Goal: Information Seeking & Learning: Understand process/instructions

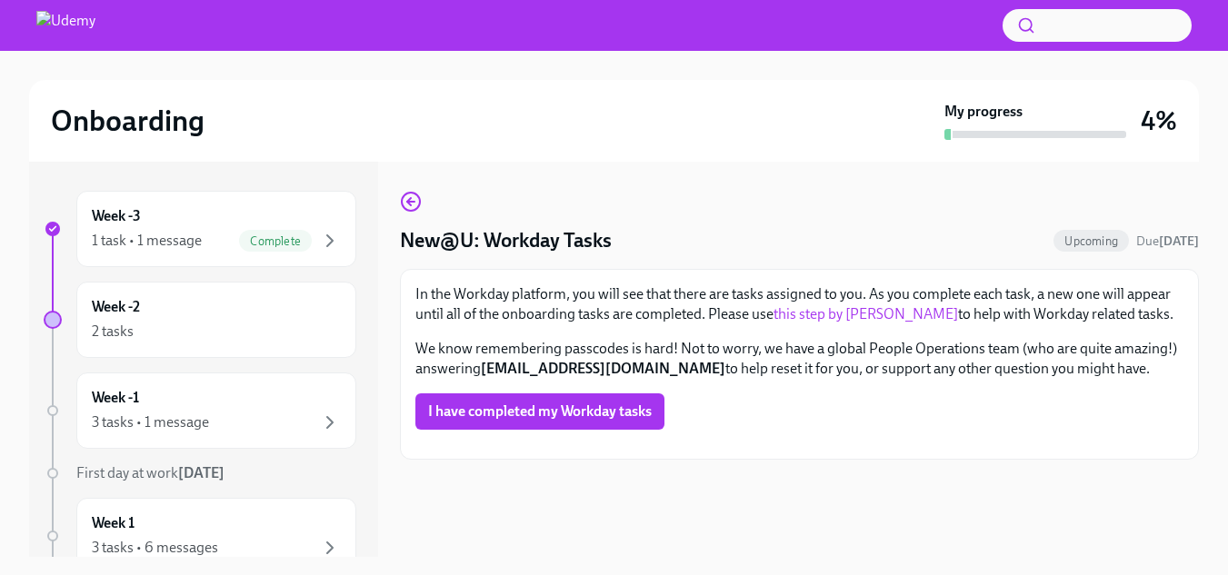
click at [851, 308] on link "this step by [PERSON_NAME]" at bounding box center [866, 313] width 185 height 17
click at [417, 204] on icon "button" at bounding box center [411, 202] width 22 height 22
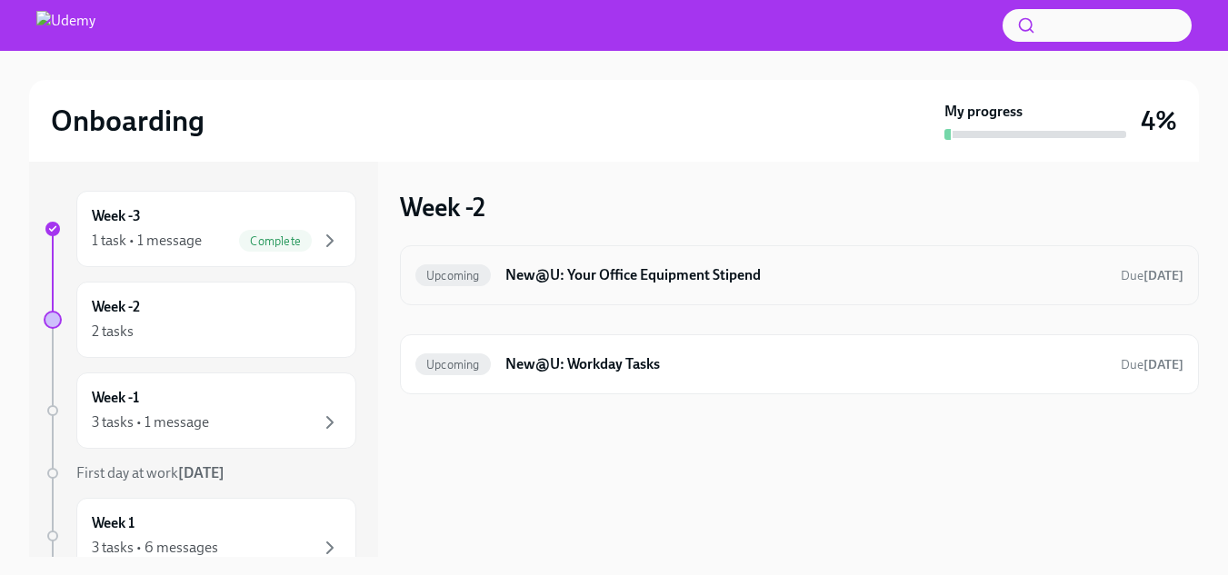
click at [632, 270] on h6 "New@U: Your Office Equipment Stipend" at bounding box center [805, 275] width 601 height 20
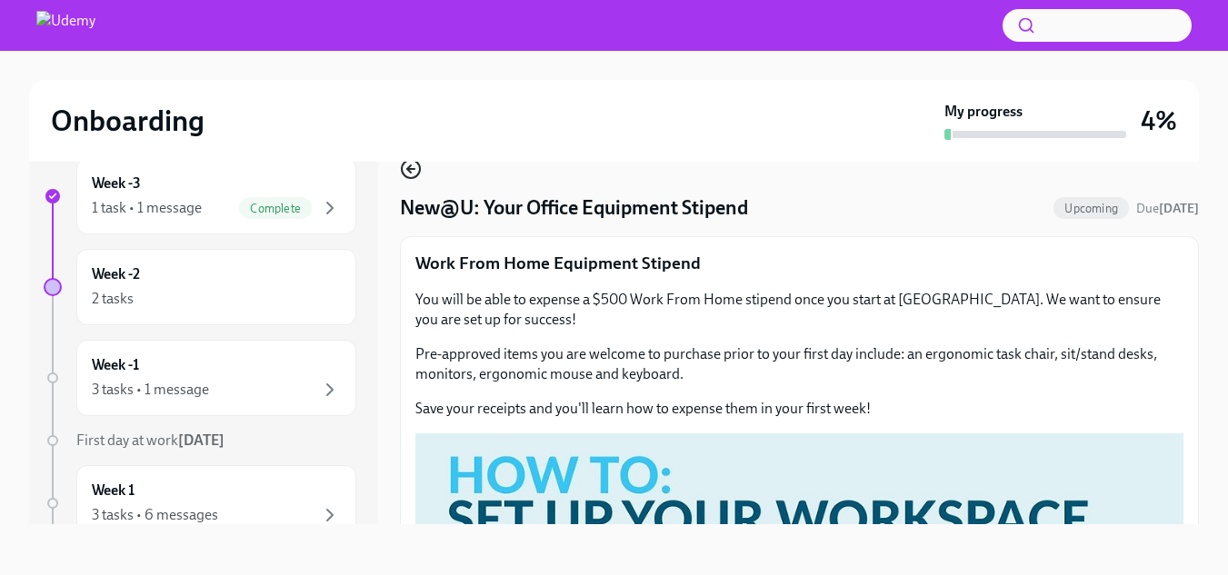
click at [413, 166] on icon "button" at bounding box center [411, 169] width 22 height 22
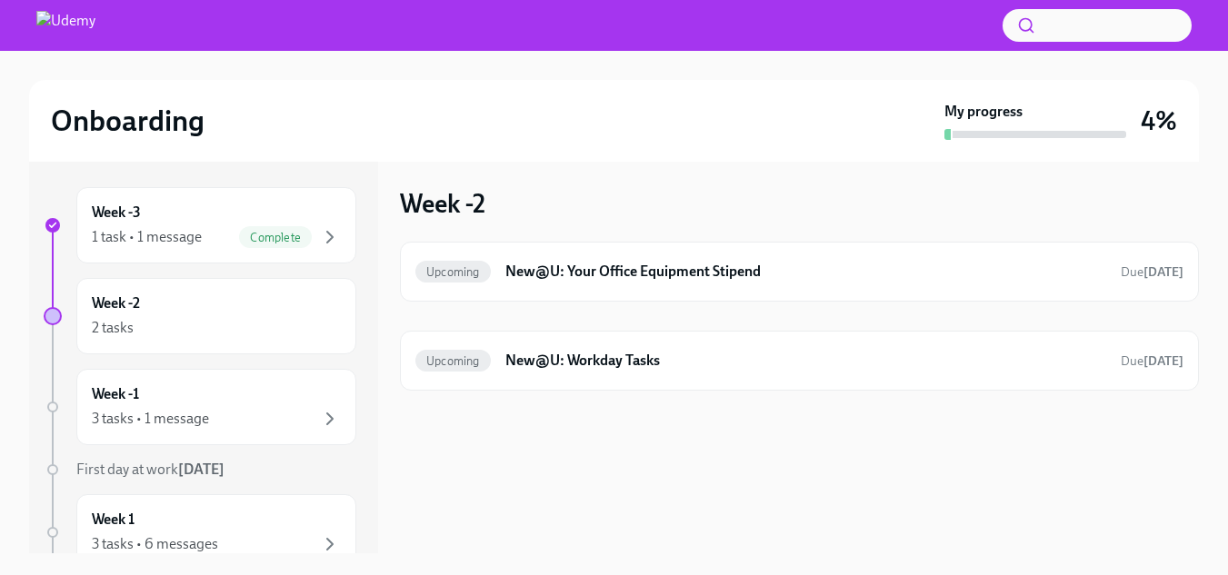
scroll to position [4, 0]
click at [627, 360] on h6 "New@U: Workday Tasks" at bounding box center [805, 361] width 601 height 20
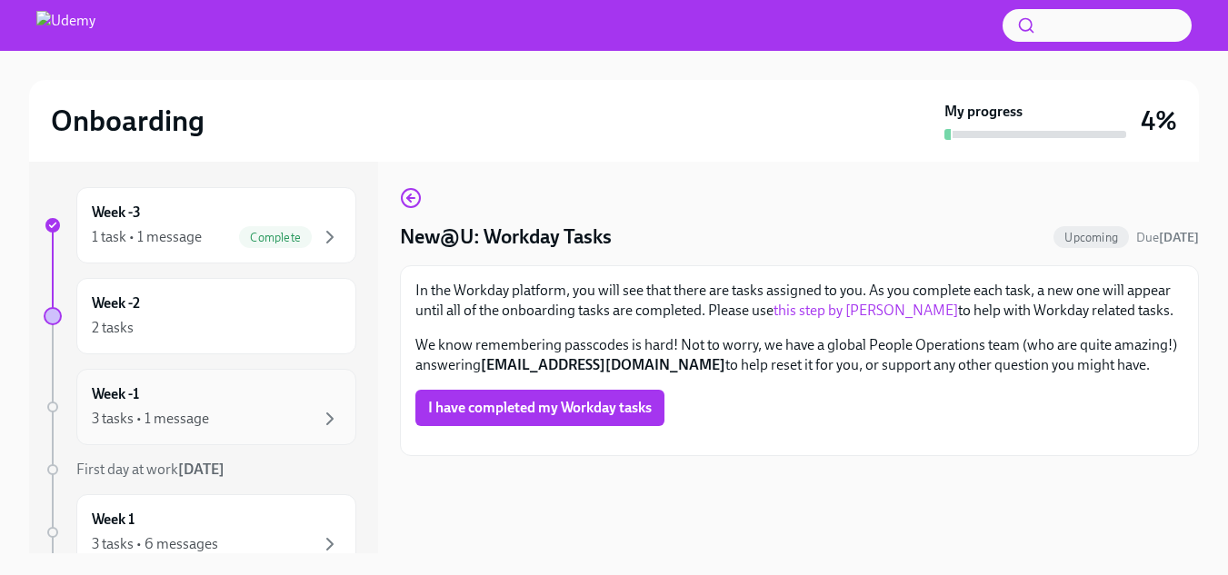
click at [205, 418] on div "3 tasks • 1 message" at bounding box center [150, 419] width 117 height 20
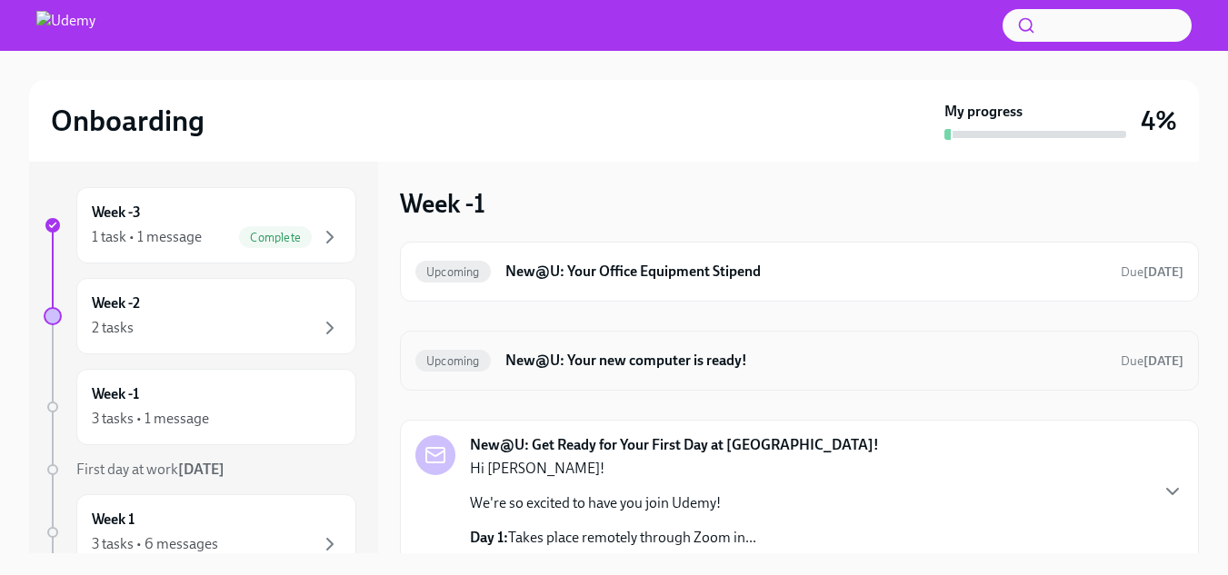
scroll to position [48, 0]
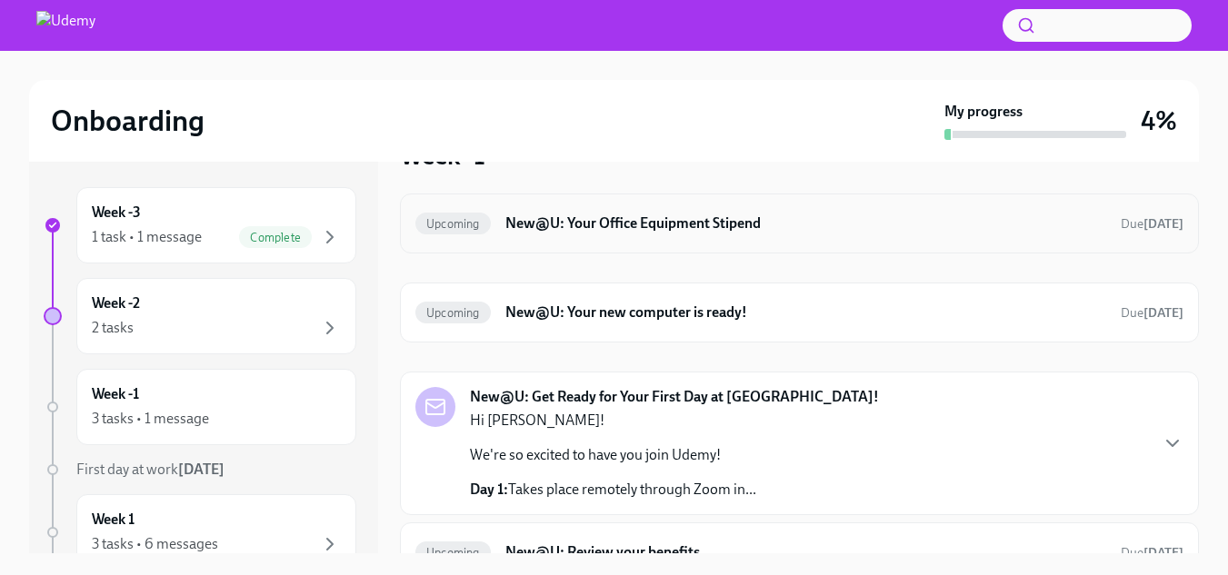
click at [541, 227] on h6 "New@U: Your Office Equipment Stipend" at bounding box center [805, 224] width 601 height 20
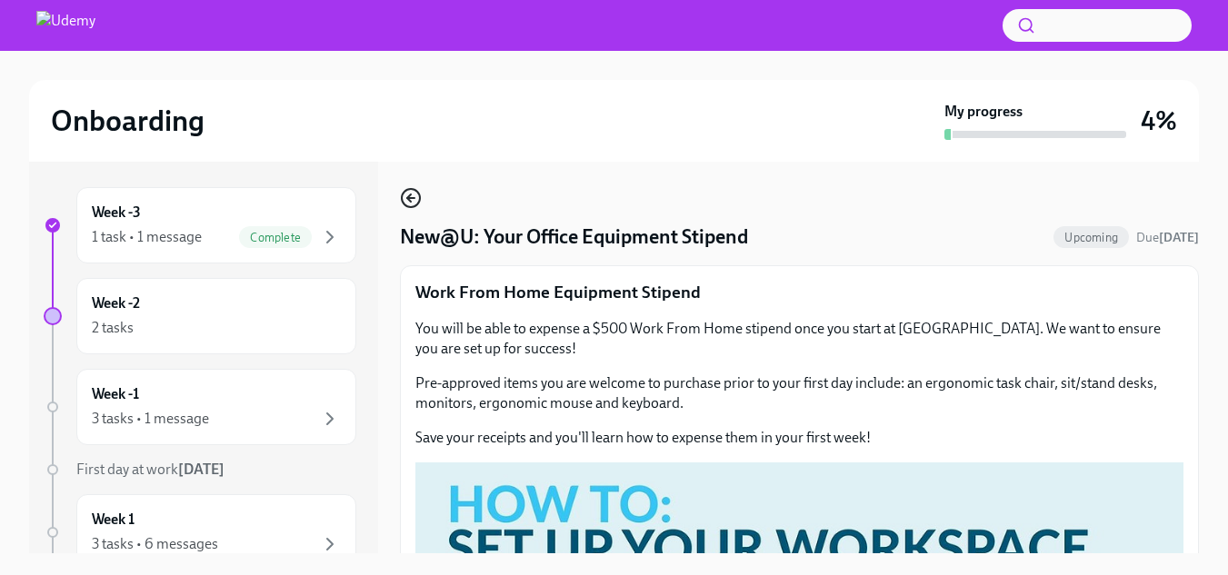
click at [413, 202] on icon "button" at bounding box center [411, 198] width 22 height 22
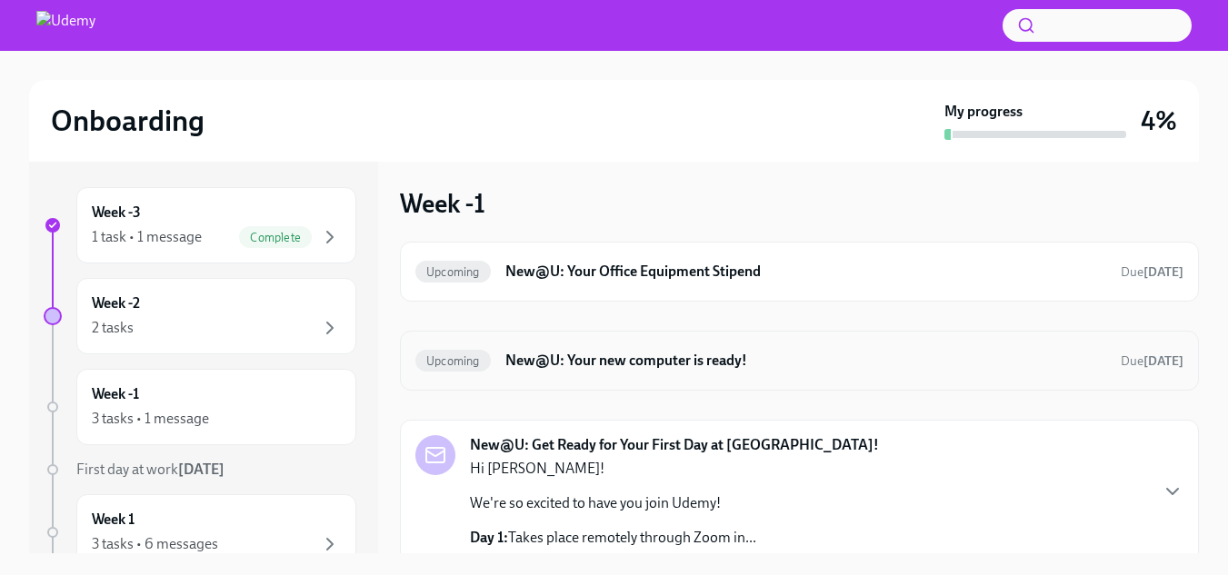
click at [639, 362] on h6 "New@U: Your new computer is ready!" at bounding box center [805, 361] width 601 height 20
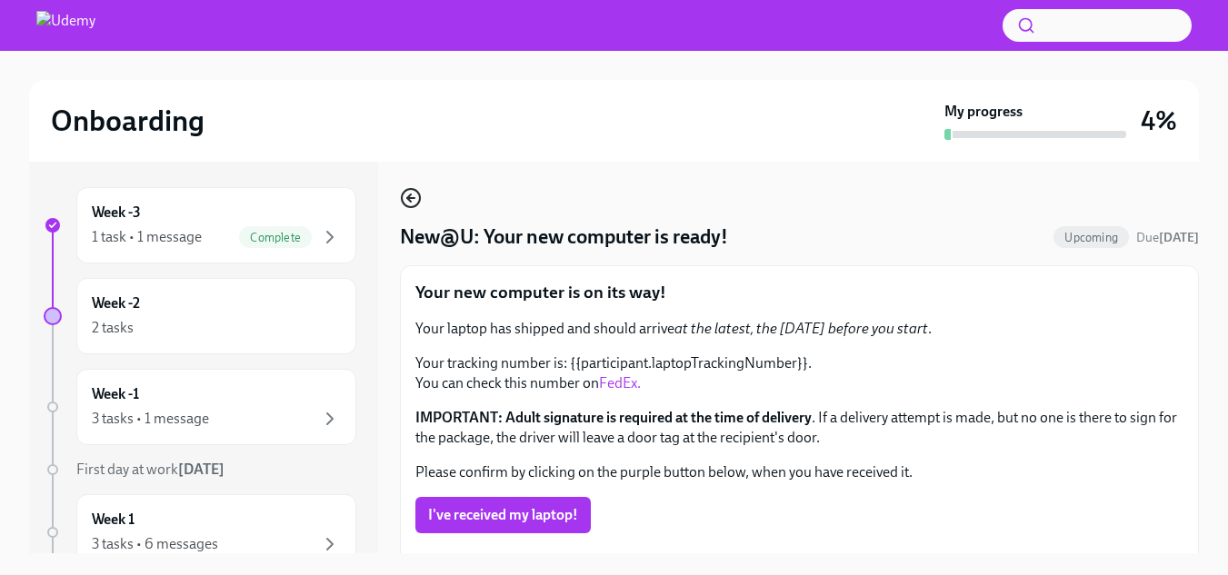
click at [412, 193] on icon "button" at bounding box center [411, 198] width 22 height 22
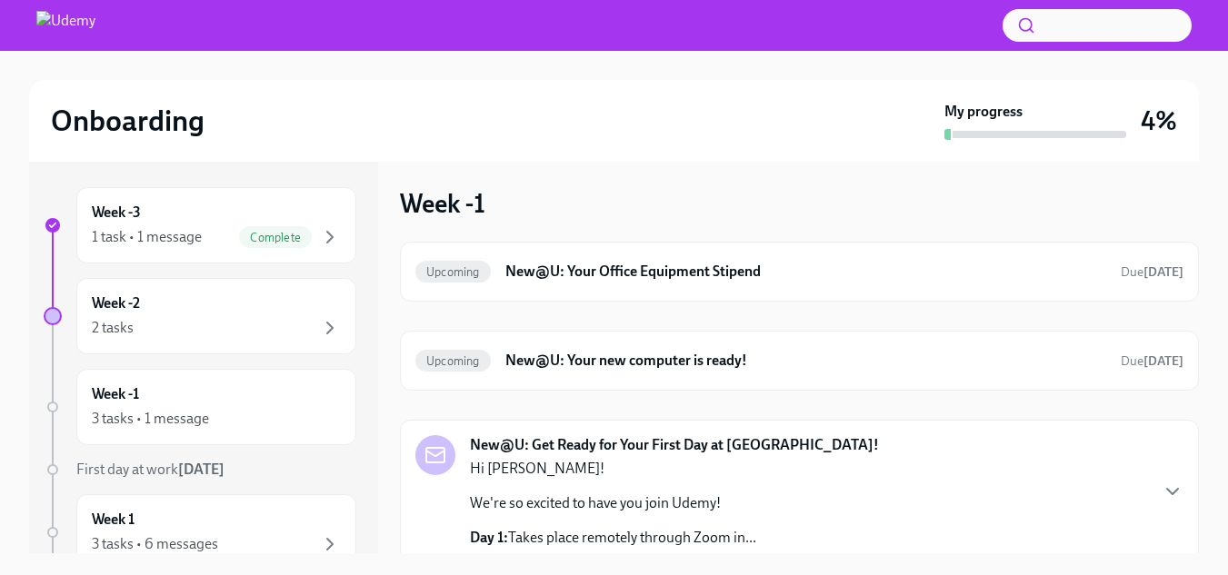
scroll to position [77, 0]
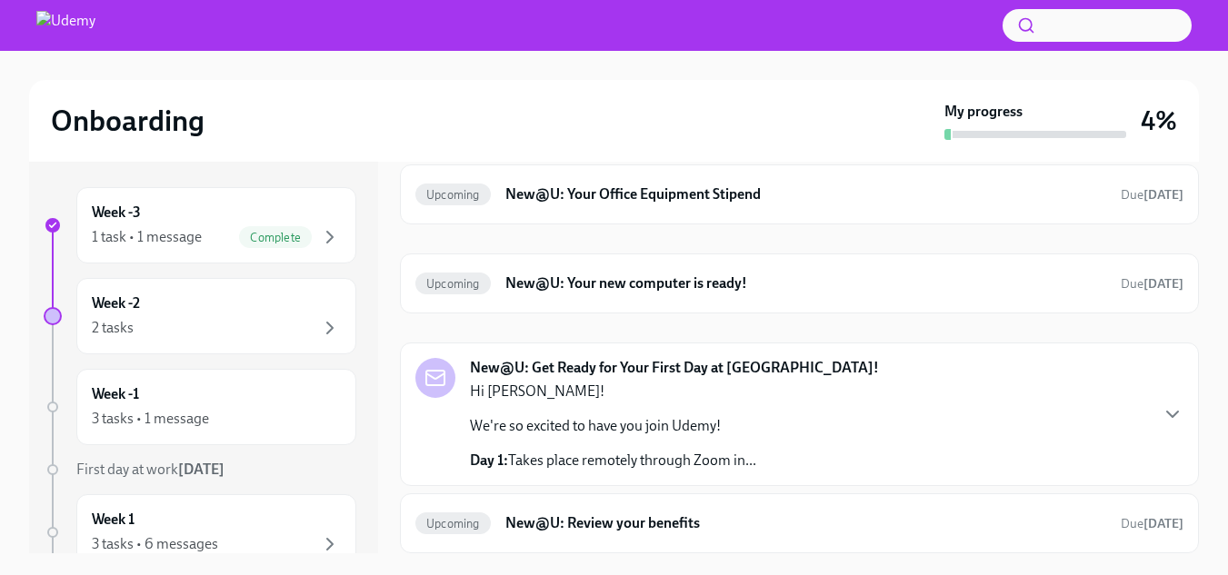
click at [624, 408] on div "Hi [PERSON_NAME]! We're so excited to have you join Udemy! Day 1: Takes place r…" at bounding box center [613, 426] width 286 height 89
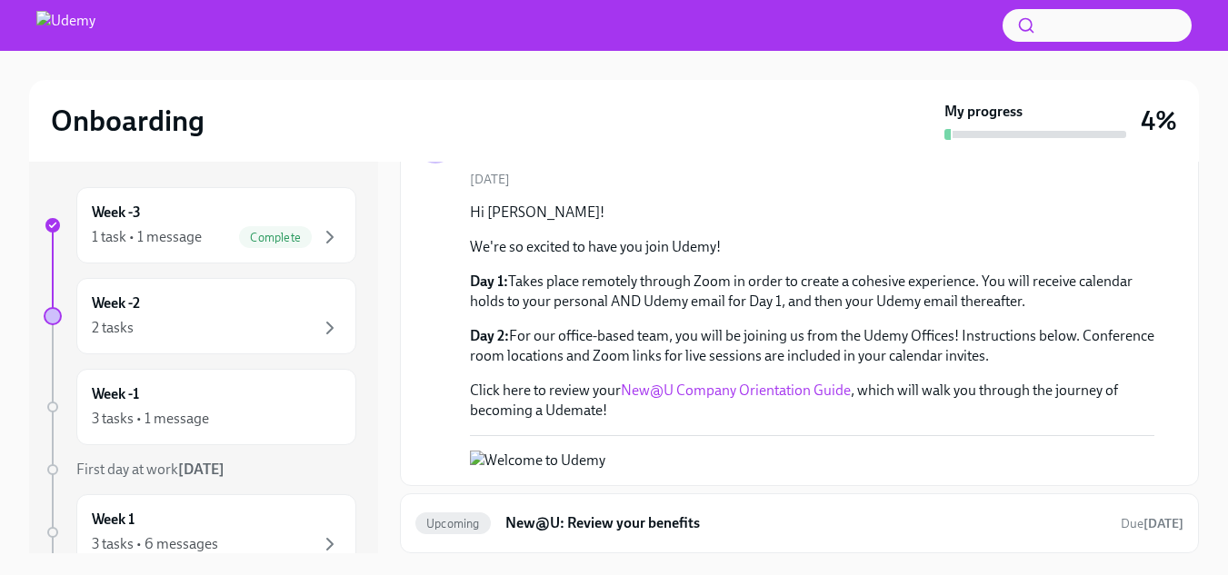
scroll to position [575, 0]
click at [692, 523] on h6 "New@U: Review your benefits" at bounding box center [805, 524] width 601 height 20
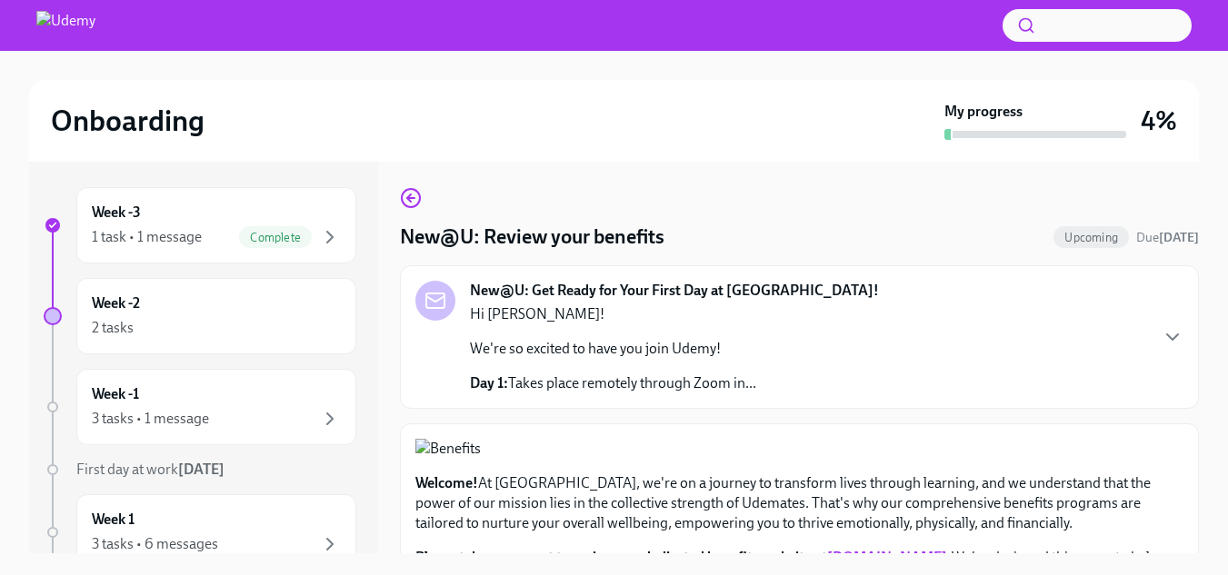
click at [578, 350] on p "We're so excited to have you join Udemy!" at bounding box center [613, 349] width 286 height 20
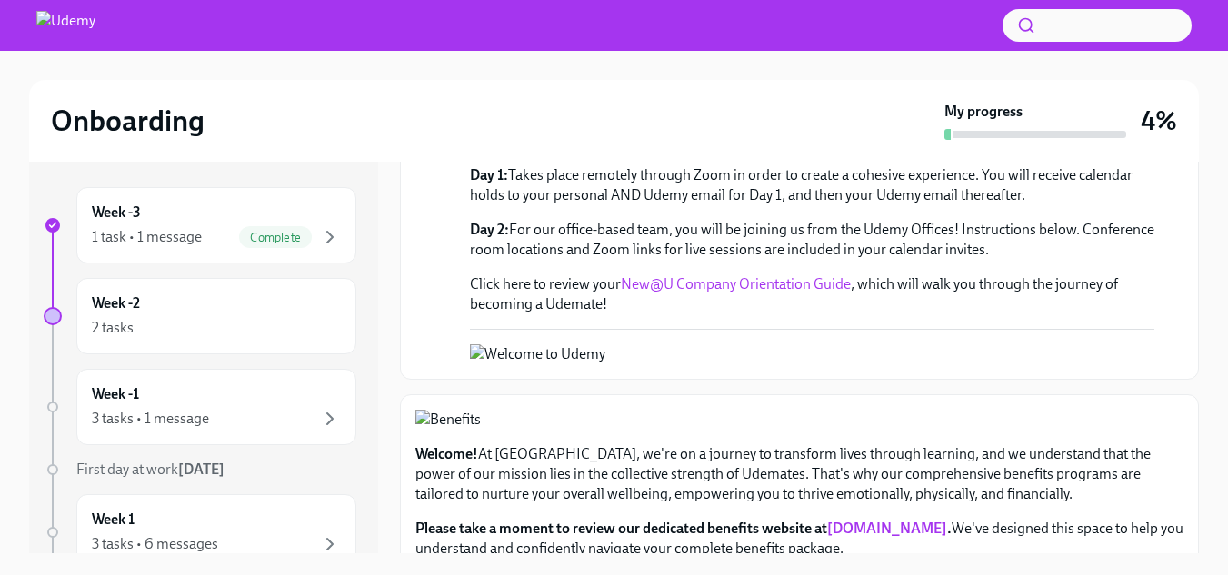
scroll to position [257, 0]
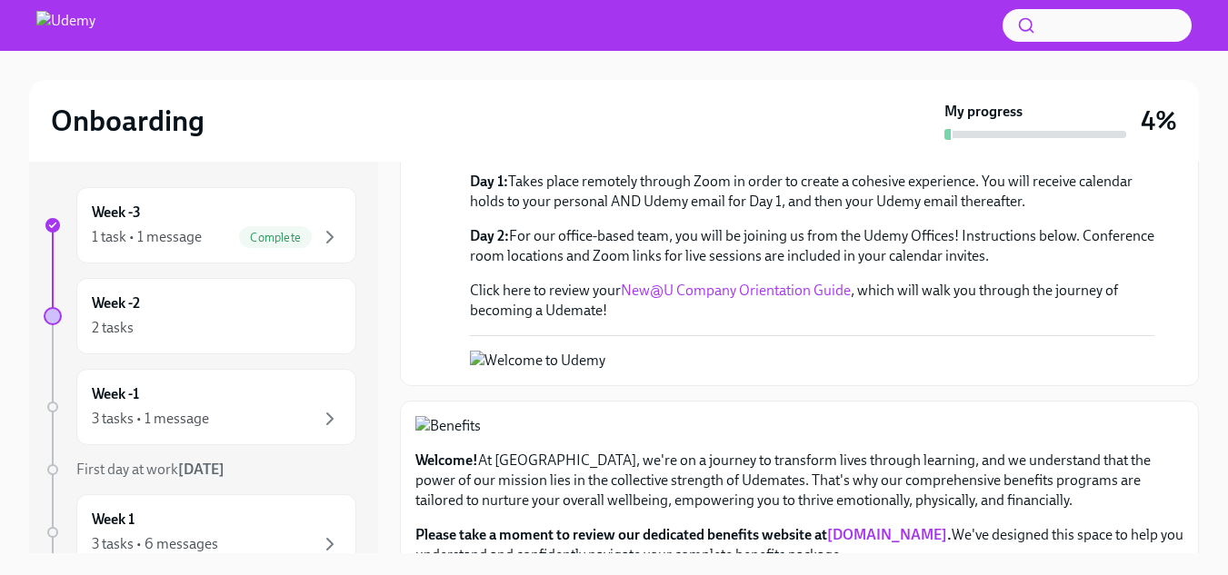
click at [755, 279] on div "Hi [PERSON_NAME]! We're so excited to have you join Udemy! Day 1: Takes place r…" at bounding box center [812, 212] width 685 height 218
click at [757, 284] on link "New@U Company Orientation Guide" at bounding box center [736, 290] width 230 height 17
